Goal: Task Accomplishment & Management: Manage account settings

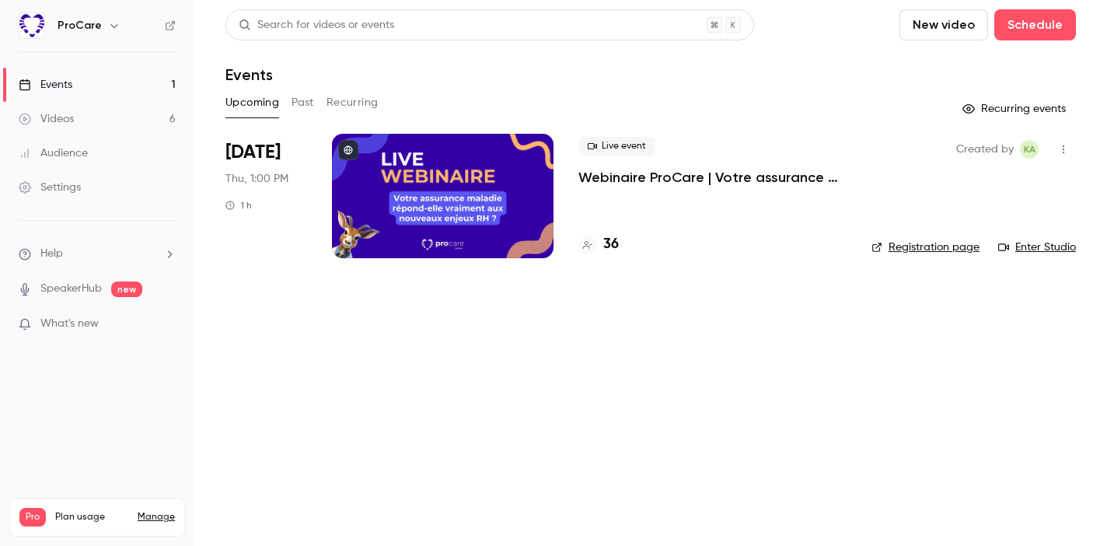
click at [121, 75] on link "Events 1" at bounding box center [97, 85] width 194 height 34
click at [1049, 30] on button "Schedule" at bounding box center [1035, 24] width 82 height 31
click at [1011, 65] on div "One time event" at bounding box center [1004, 68] width 118 height 16
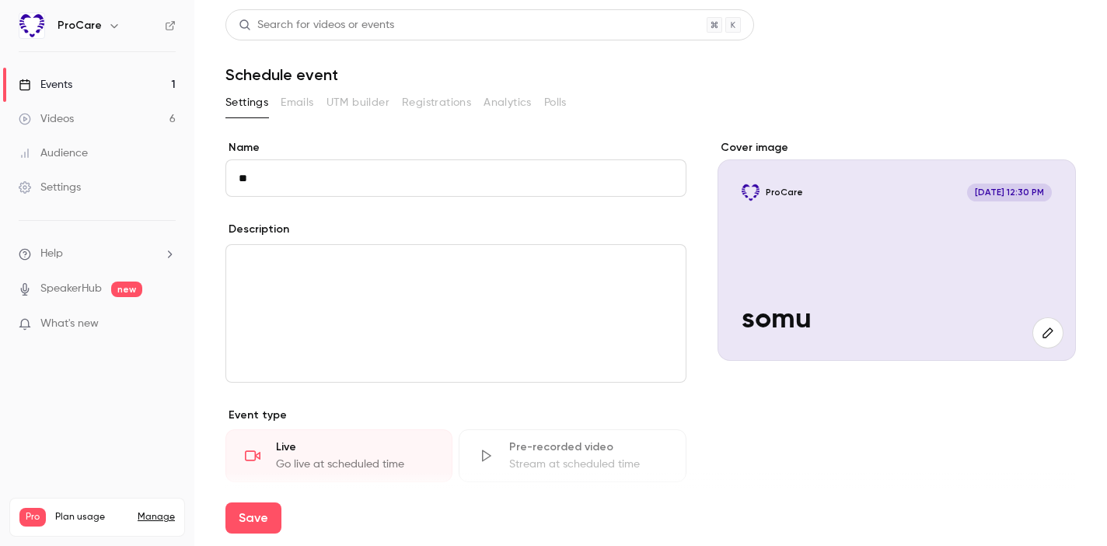
type input "*"
type input "**********"
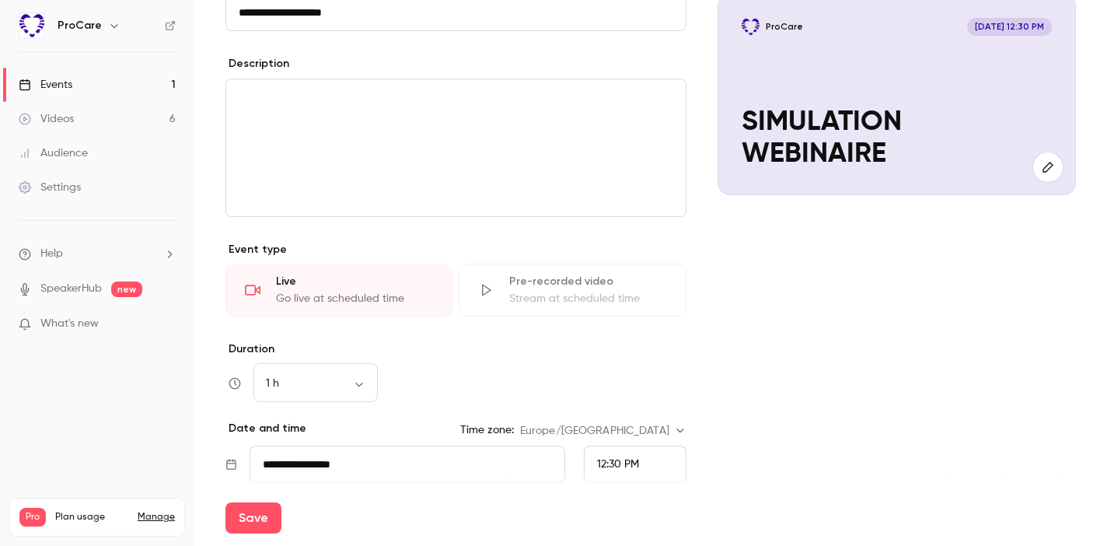
scroll to position [261, 0]
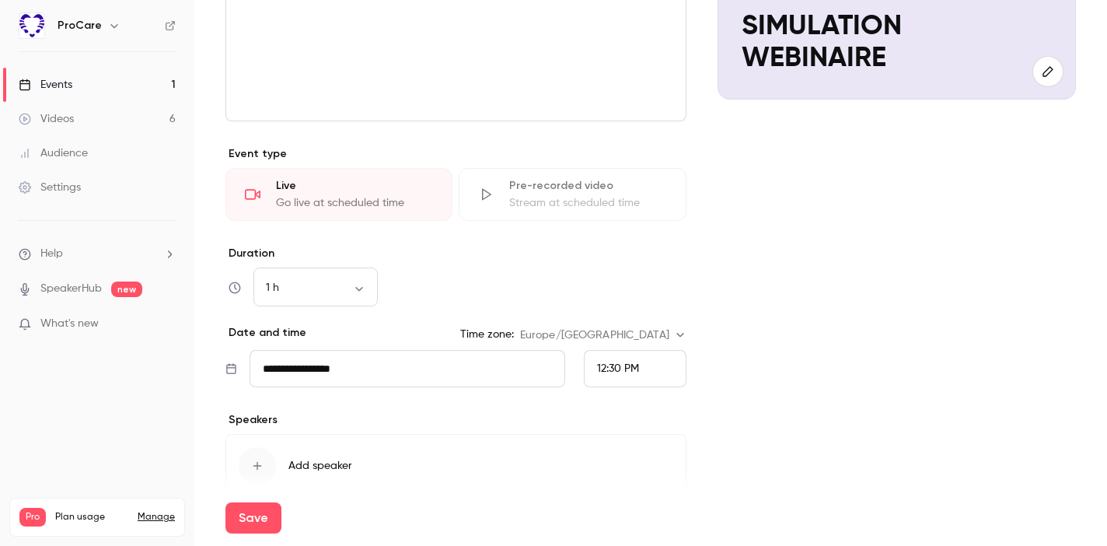
click at [604, 369] on span "12:30 PM" at bounding box center [618, 368] width 42 height 11
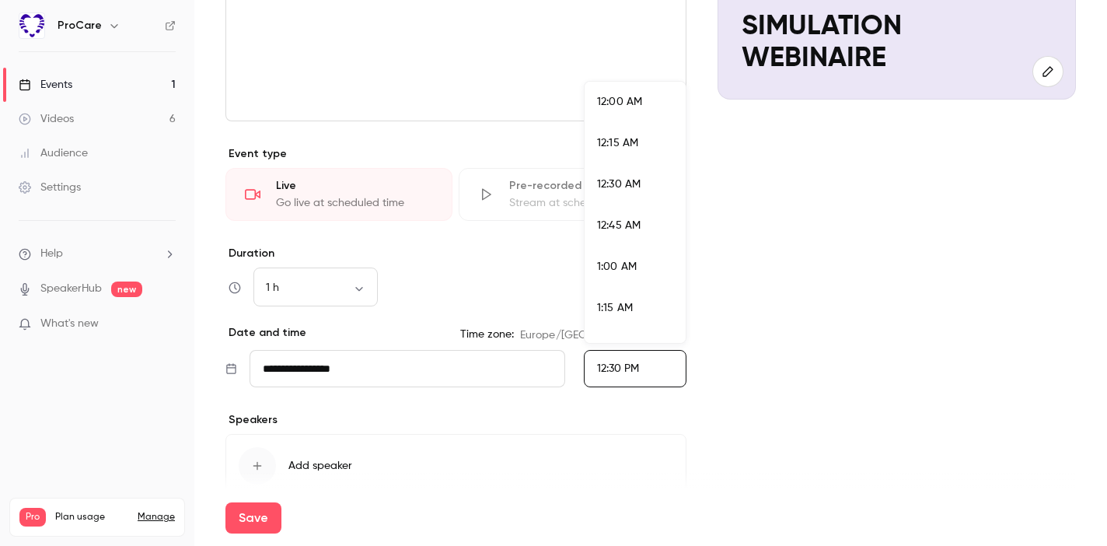
scroll to position [1950, 0]
click at [627, 268] on li "2:00 PM" at bounding box center [635, 281] width 101 height 41
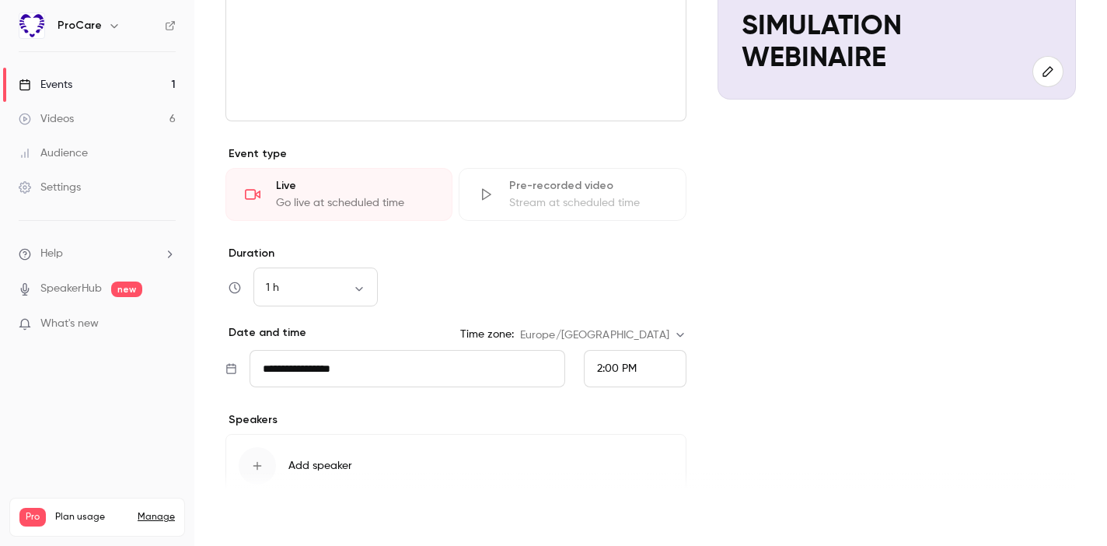
click at [261, 512] on button "Save" at bounding box center [253, 517] width 56 height 31
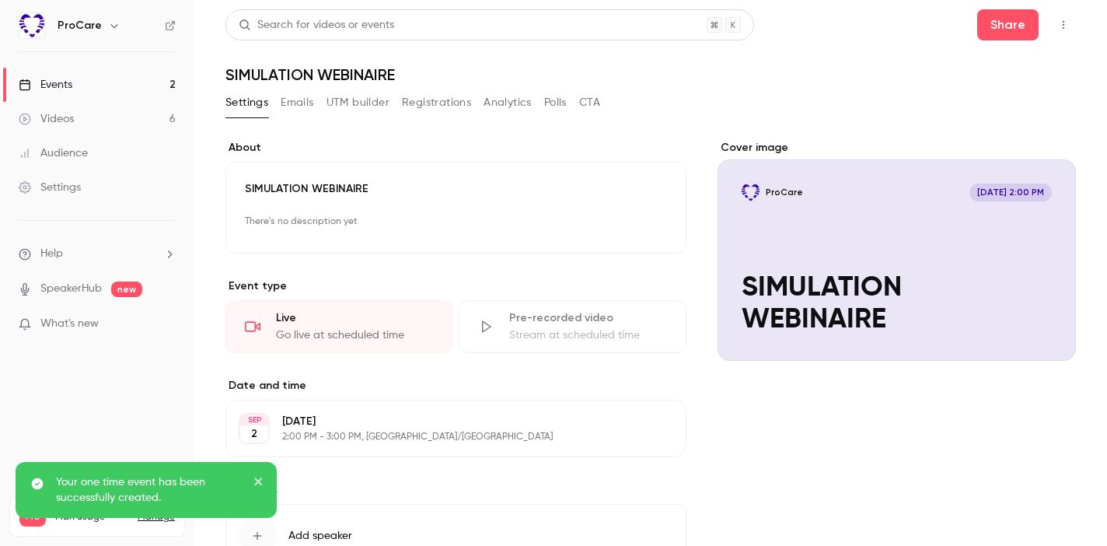
click at [98, 89] on link "Events 2" at bounding box center [97, 85] width 194 height 34
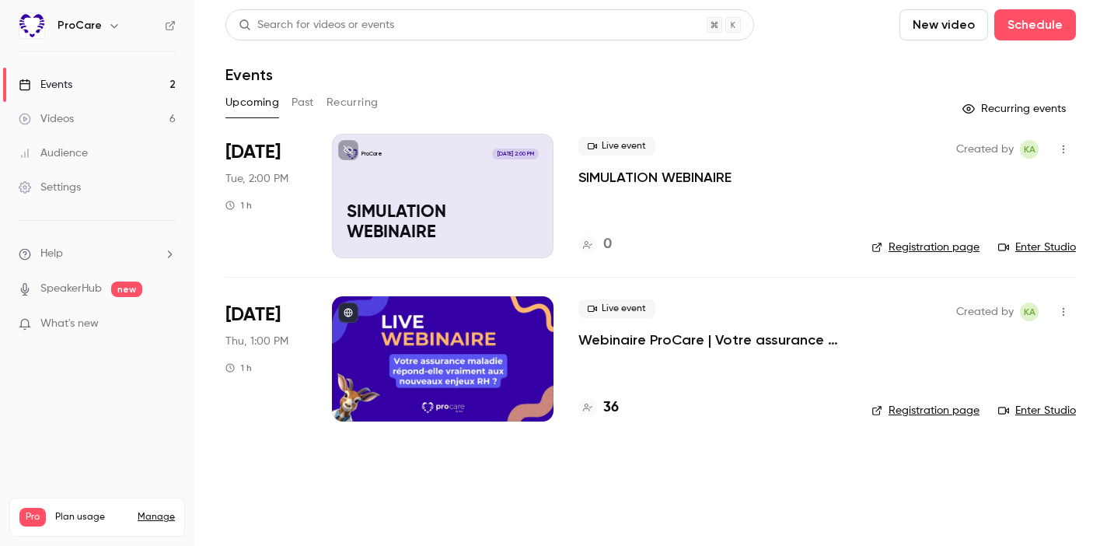
click at [838, 55] on header "Search for videos or events New video Schedule Events" at bounding box center [650, 46] width 851 height 75
click at [452, 215] on p "SIMULATION WEBINAIRE" at bounding box center [443, 223] width 192 height 40
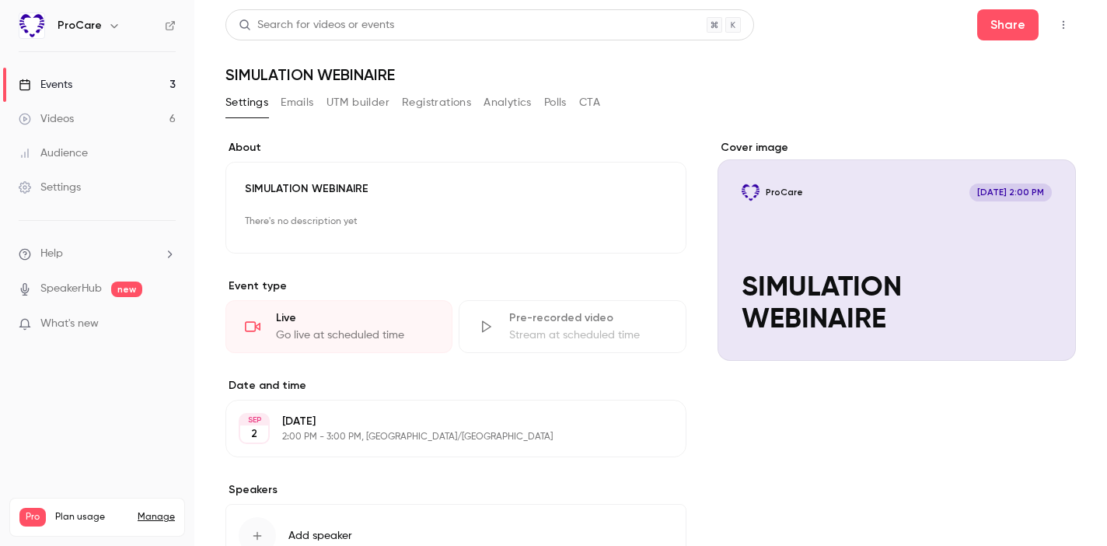
click at [913, 253] on div "Cover image" at bounding box center [897, 250] width 358 height 221
click at [0, 0] on input "ProCare [DATE] 2:00 PM SIMULATION WEBINAIRE" at bounding box center [0, 0] width 0 height 0
click at [1008, 33] on button "Share" at bounding box center [1007, 24] width 61 height 31
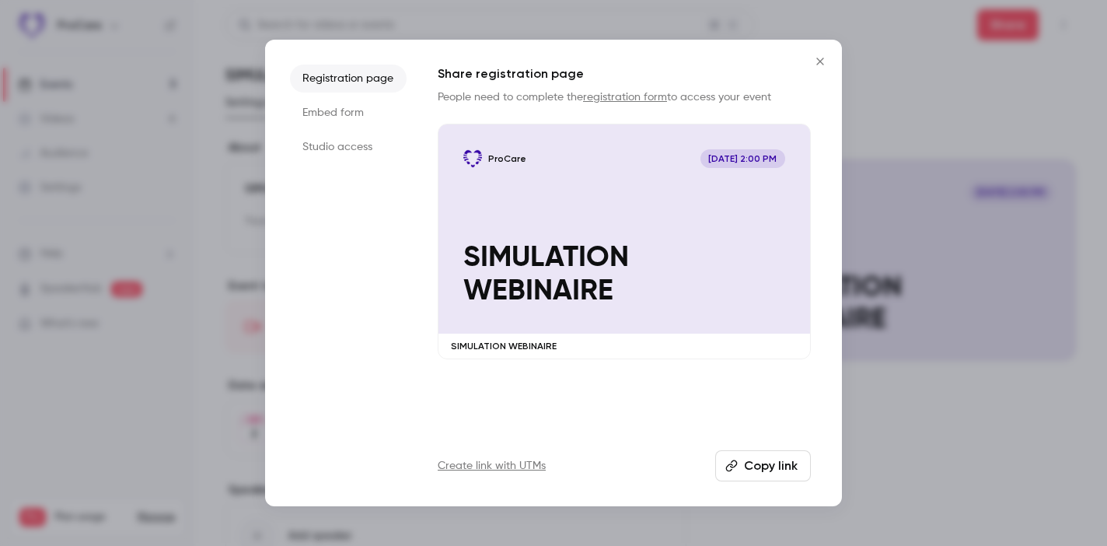
click at [344, 145] on li "Studio access" at bounding box center [348, 147] width 117 height 28
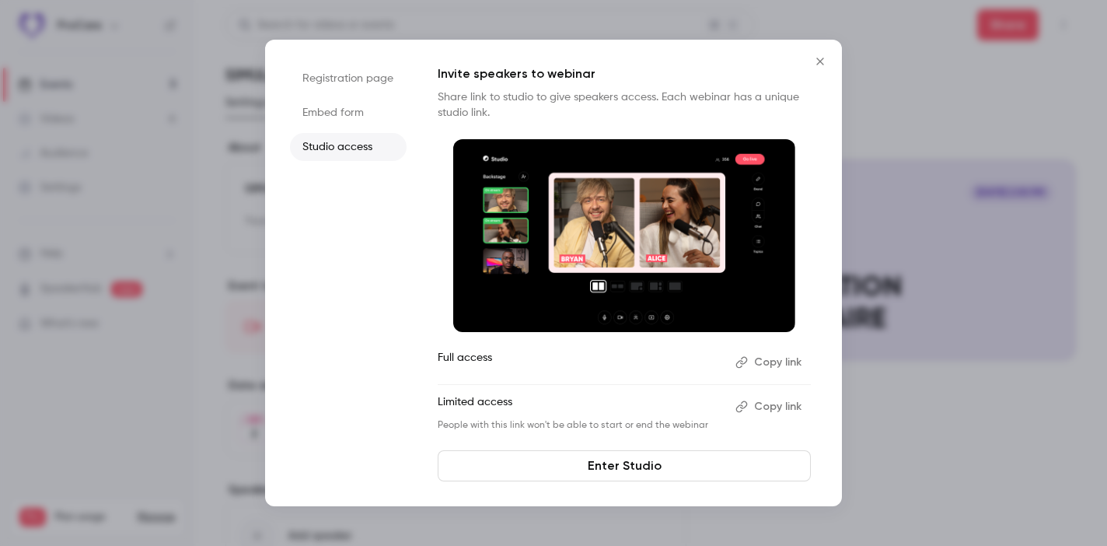
click at [774, 364] on button "Copy link" at bounding box center [770, 362] width 82 height 25
click at [823, 52] on button "Close" at bounding box center [820, 61] width 31 height 31
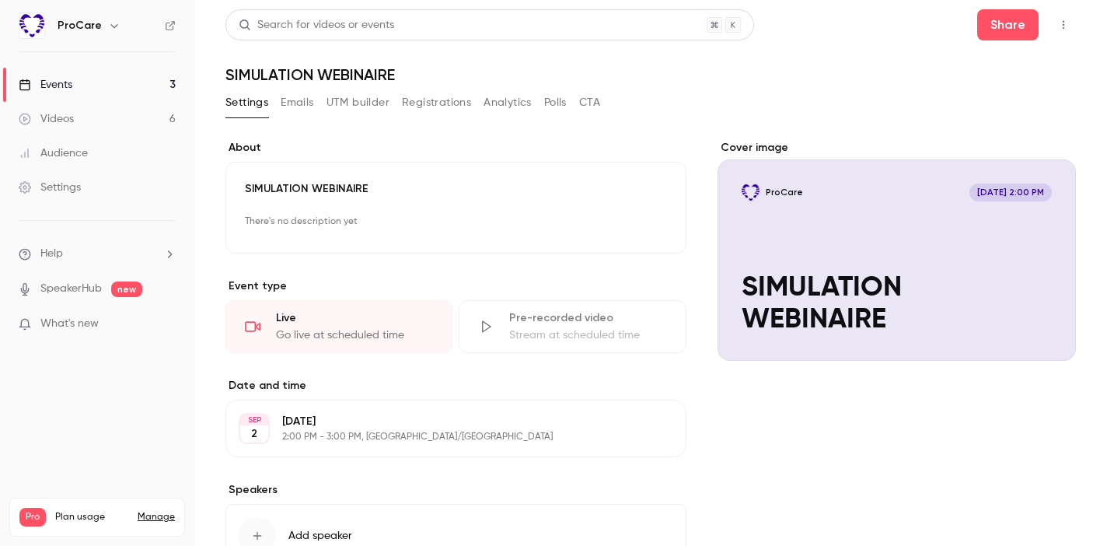
click at [939, 263] on div "Cover image" at bounding box center [897, 250] width 358 height 221
click at [0, 0] on input "ProCare [DATE] 2:00 PM SIMULATION WEBINAIRE" at bounding box center [0, 0] width 0 height 0
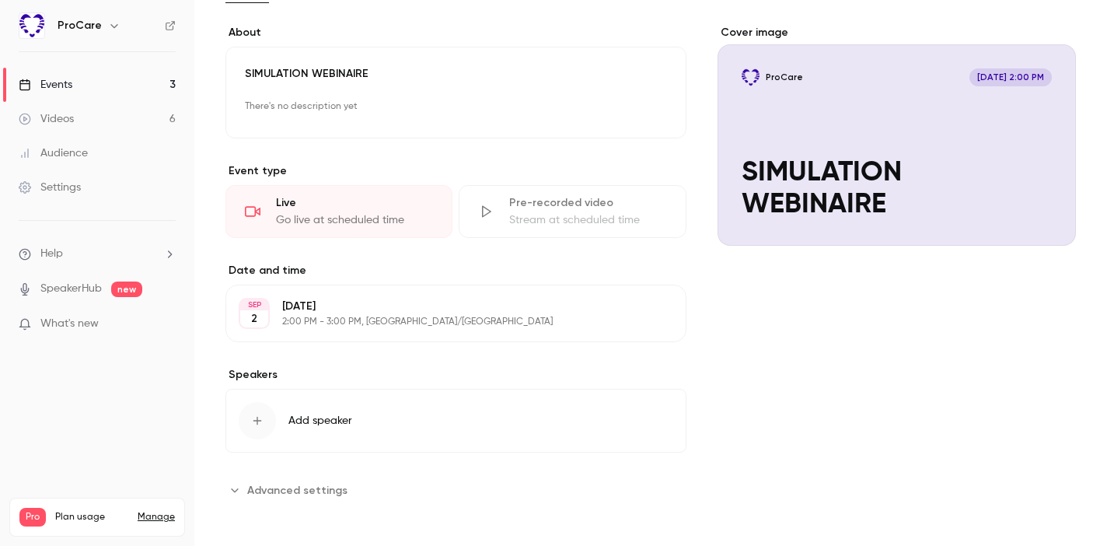
scroll to position [118, 0]
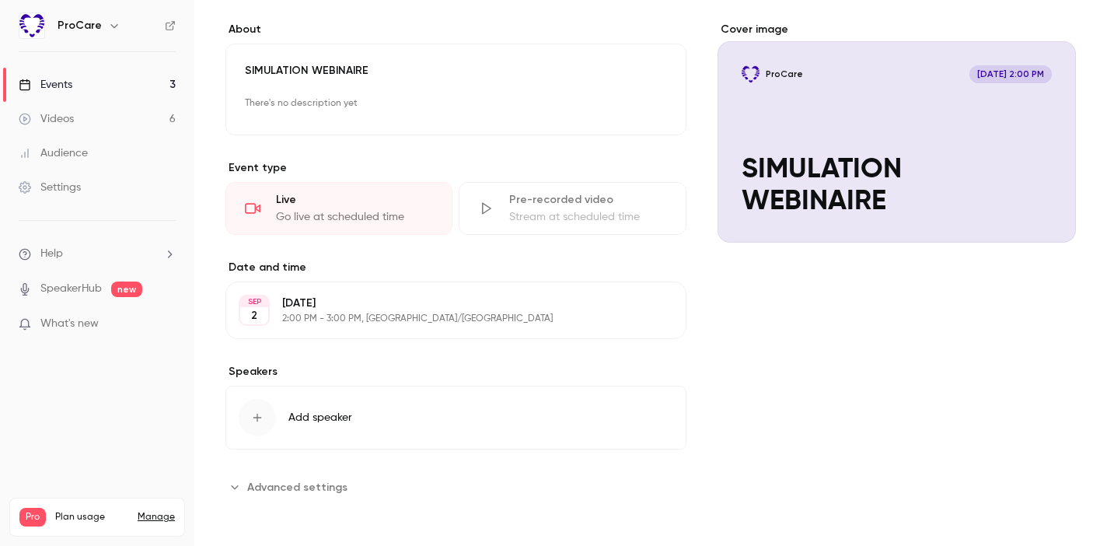
click at [116, 79] on link "Events 3" at bounding box center [97, 85] width 194 height 34
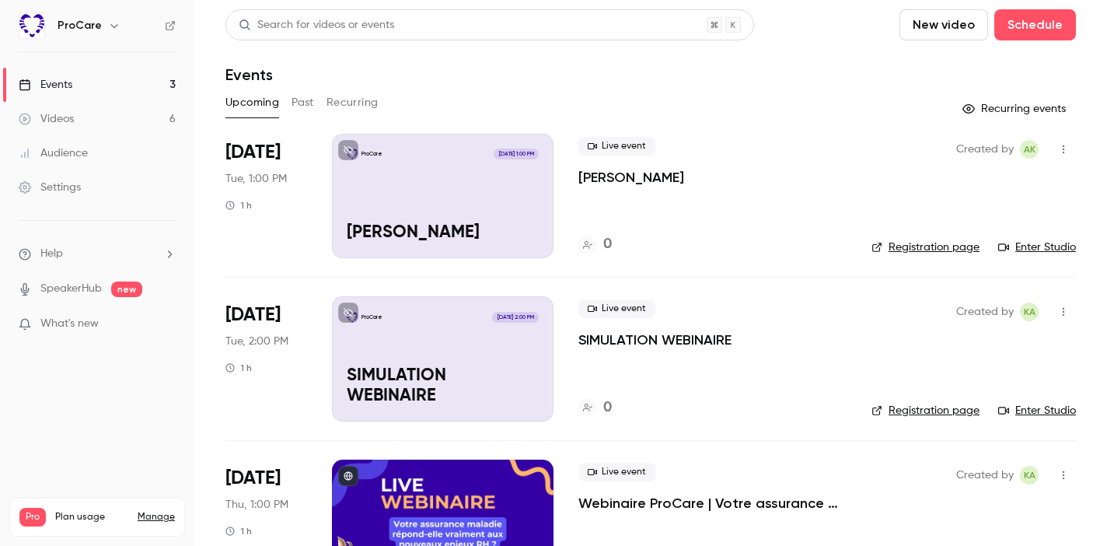
click at [1039, 410] on link "Enter Studio" at bounding box center [1037, 411] width 78 height 16
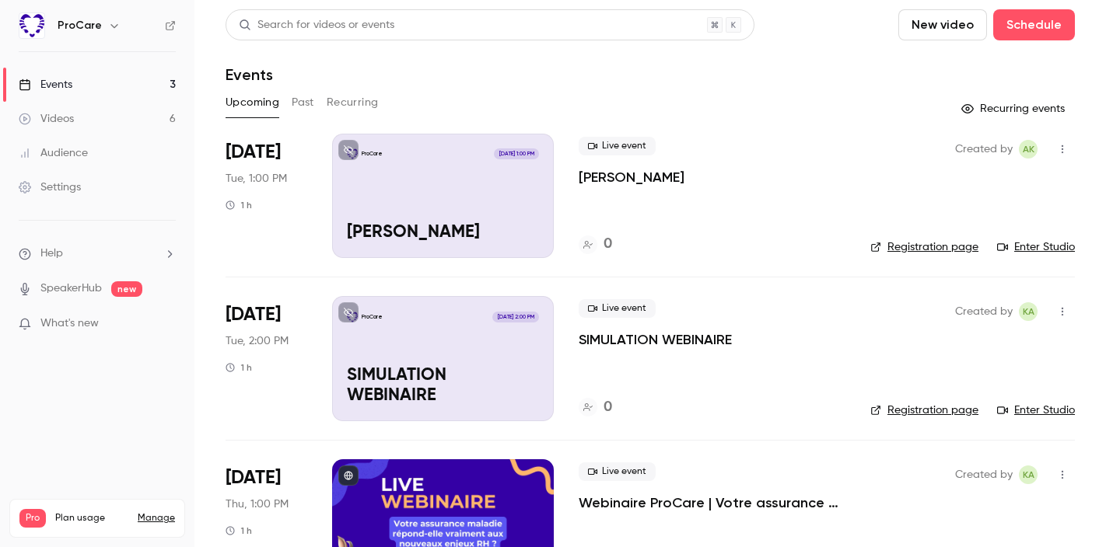
click at [928, 404] on link "Registration page" at bounding box center [924, 411] width 108 height 16
click at [1064, 310] on icon "button" at bounding box center [1062, 311] width 12 height 11
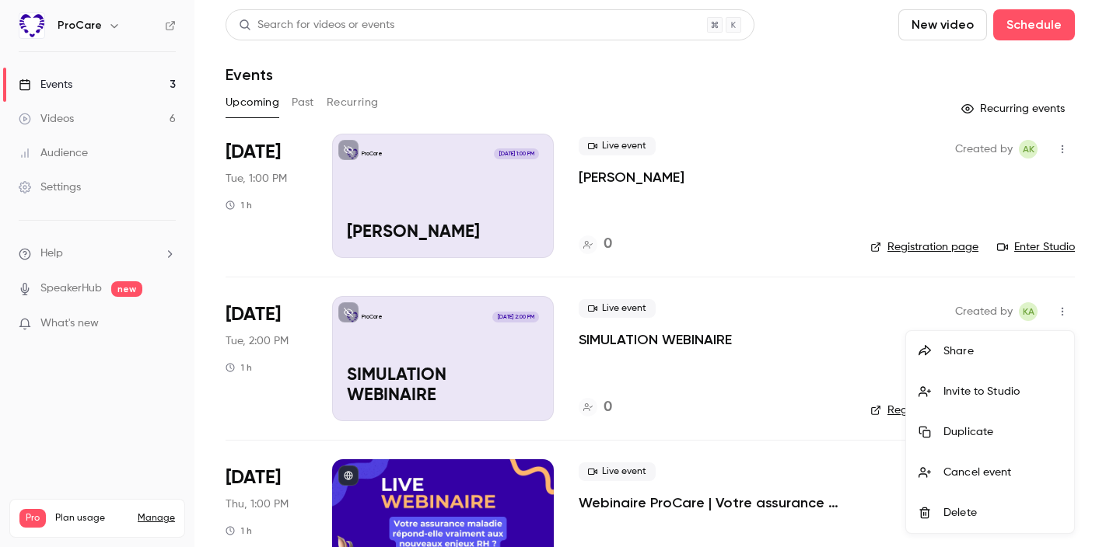
click at [841, 313] on div at bounding box center [553, 273] width 1106 height 547
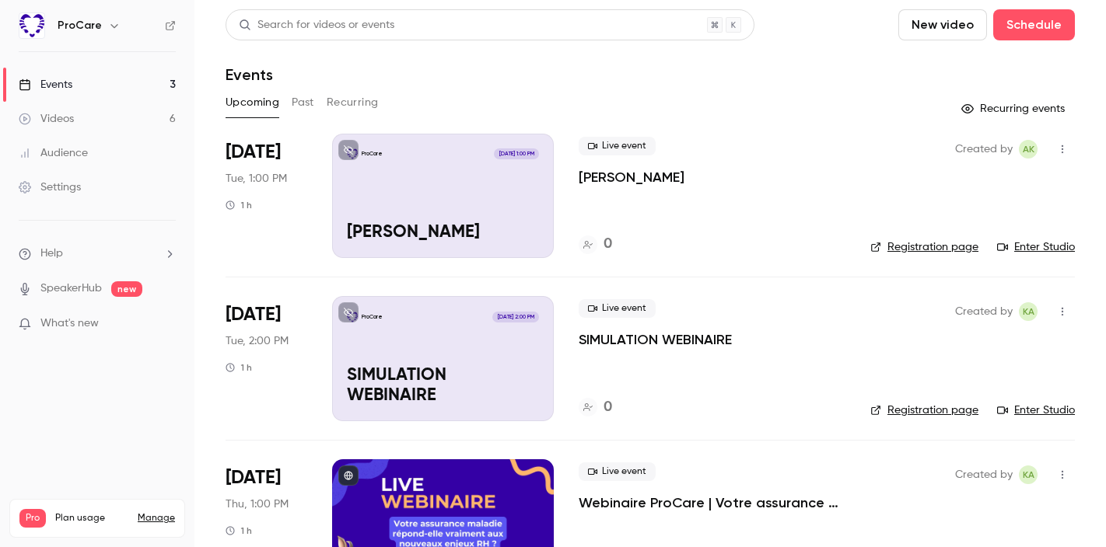
click at [1061, 315] on icon "button" at bounding box center [1062, 311] width 12 height 11
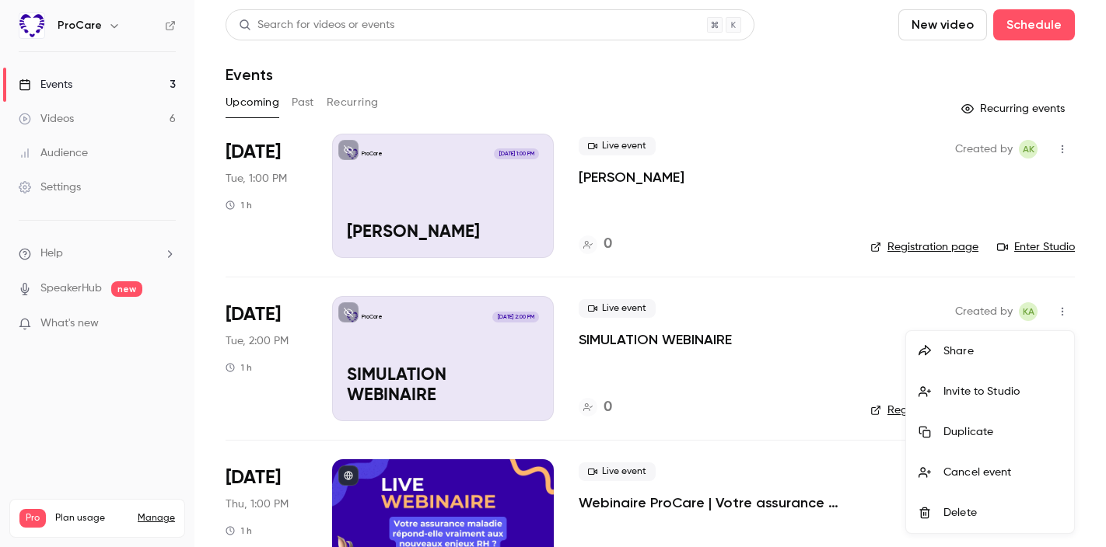
click at [850, 321] on div at bounding box center [553, 273] width 1106 height 547
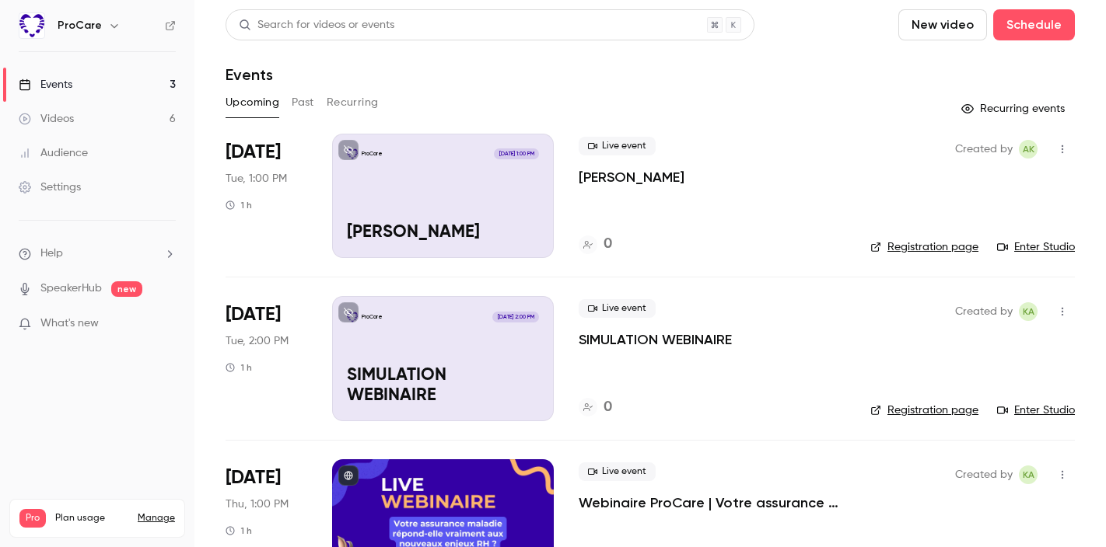
click at [702, 354] on div "Live event SIMULATION WEBINAIRE 0" at bounding box center [711, 358] width 267 height 124
click at [682, 340] on p "SIMULATION WEBINAIRE" at bounding box center [654, 339] width 153 height 19
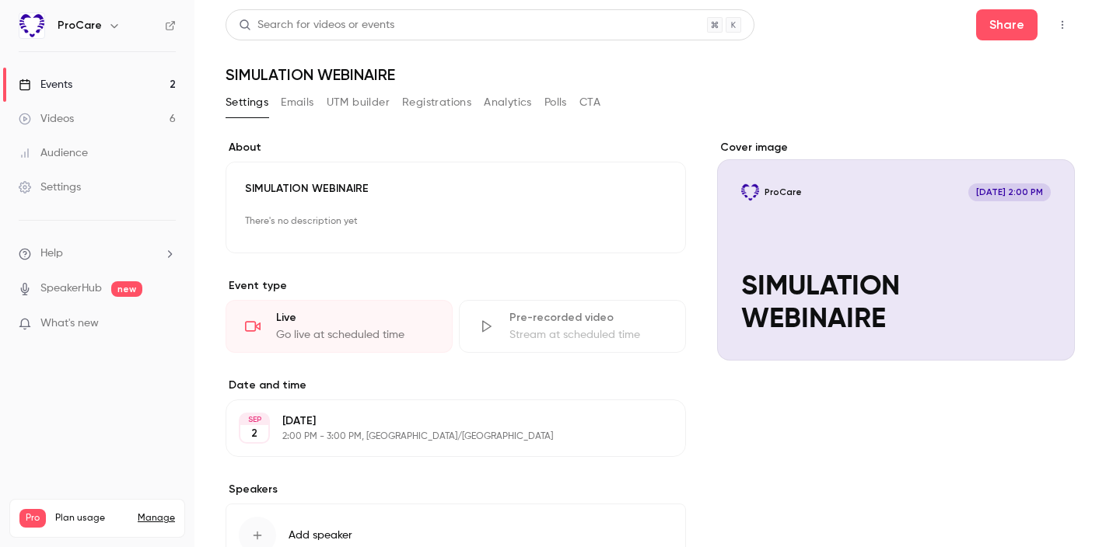
scroll to position [117, 0]
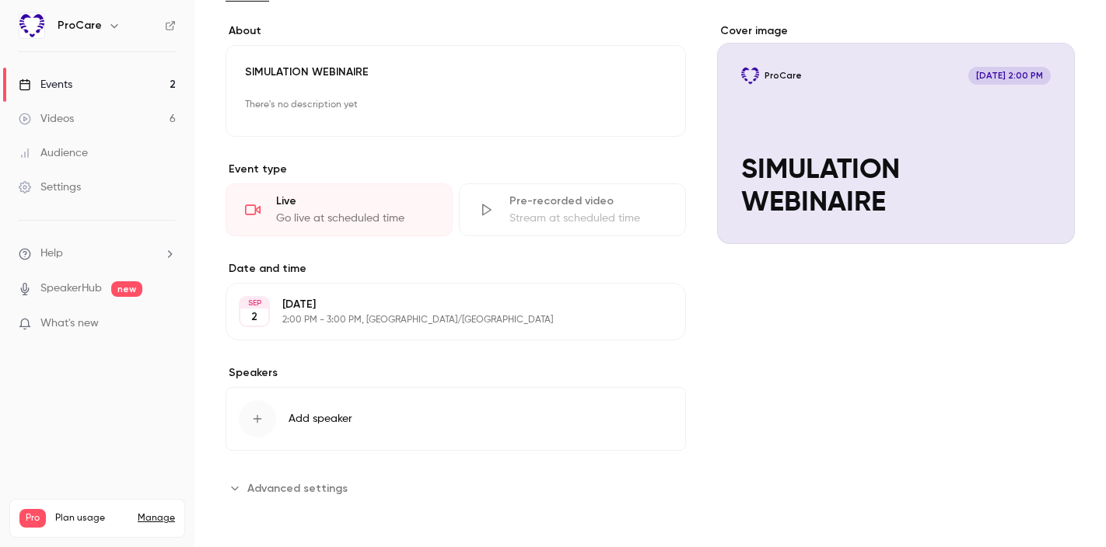
click at [645, 313] on button "Edit" at bounding box center [644, 311] width 57 height 25
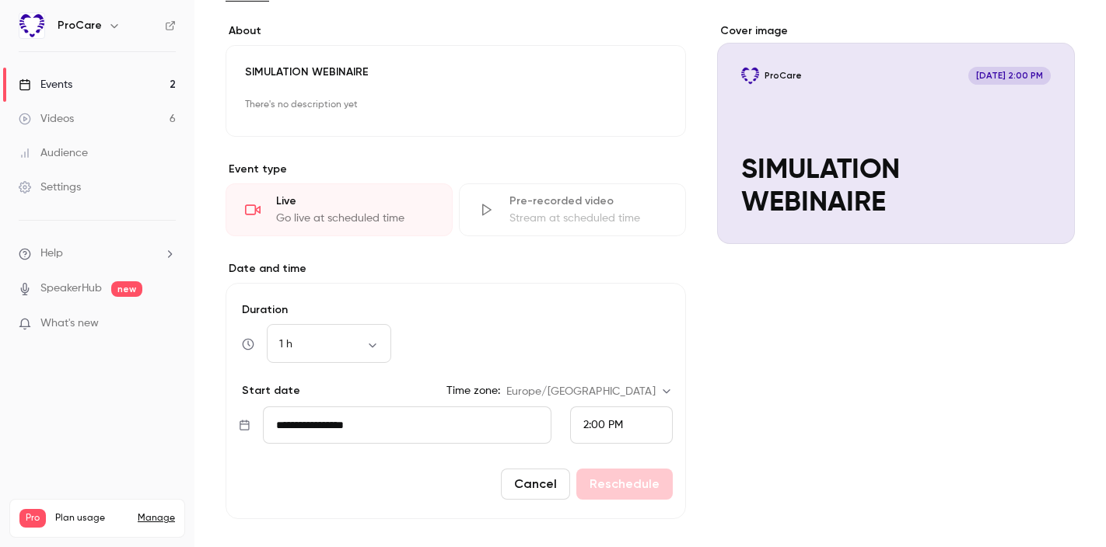
scroll to position [128, 0]
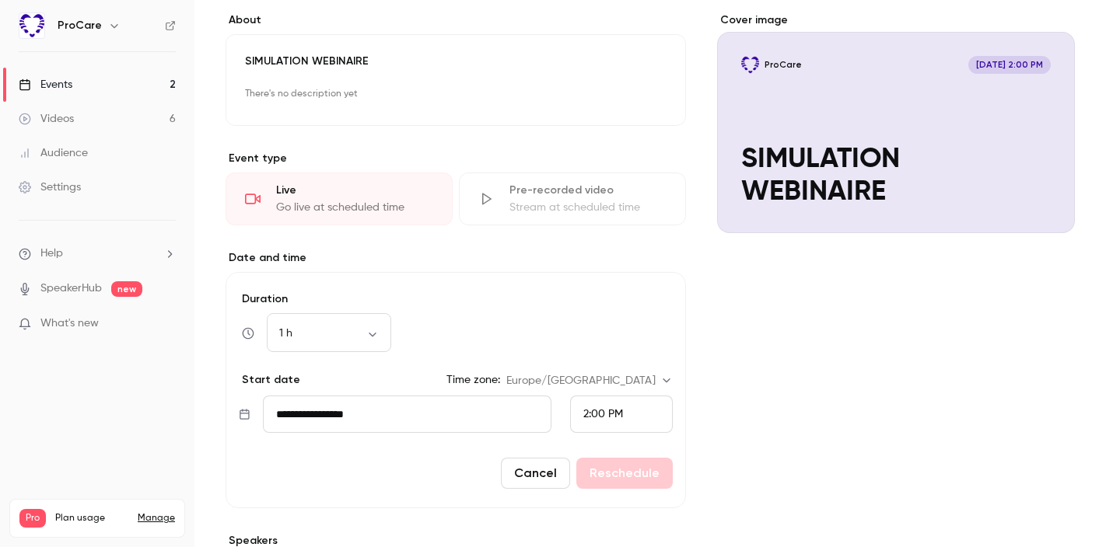
click at [639, 330] on div "1 h ** ​" at bounding box center [456, 333] width 434 height 37
click at [742, 342] on div "Cover image ProCare [DATE] 2:00 PM SIMULATION WEBINAIRE" at bounding box center [896, 340] width 358 height 656
